Goal: Check status: Check status

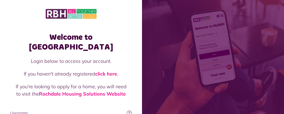
type input "**********"
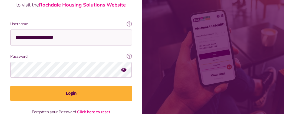
scroll to position [96, 0]
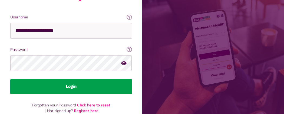
click at [132, 79] on button "Login" at bounding box center [71, 86] width 122 height 15
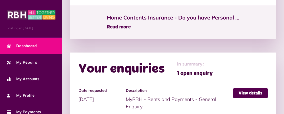
scroll to position [432, 0]
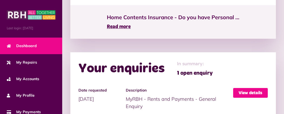
click at [253, 88] on link "View details" at bounding box center [250, 93] width 35 height 10
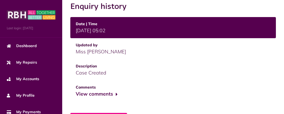
scroll to position [238, 0]
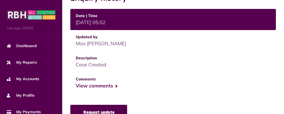
click at [70, 105] on link "Request update" at bounding box center [98, 112] width 57 height 15
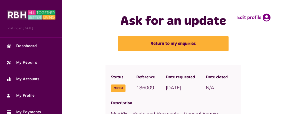
click at [0, 0] on button "Menu" at bounding box center [0, 0] width 0 height 0
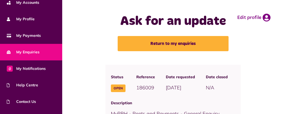
scroll to position [100, 0]
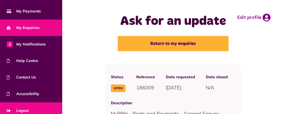
click at [46, 107] on link "Logout" at bounding box center [31, 110] width 62 height 16
